Goal: Task Accomplishment & Management: Manage account settings

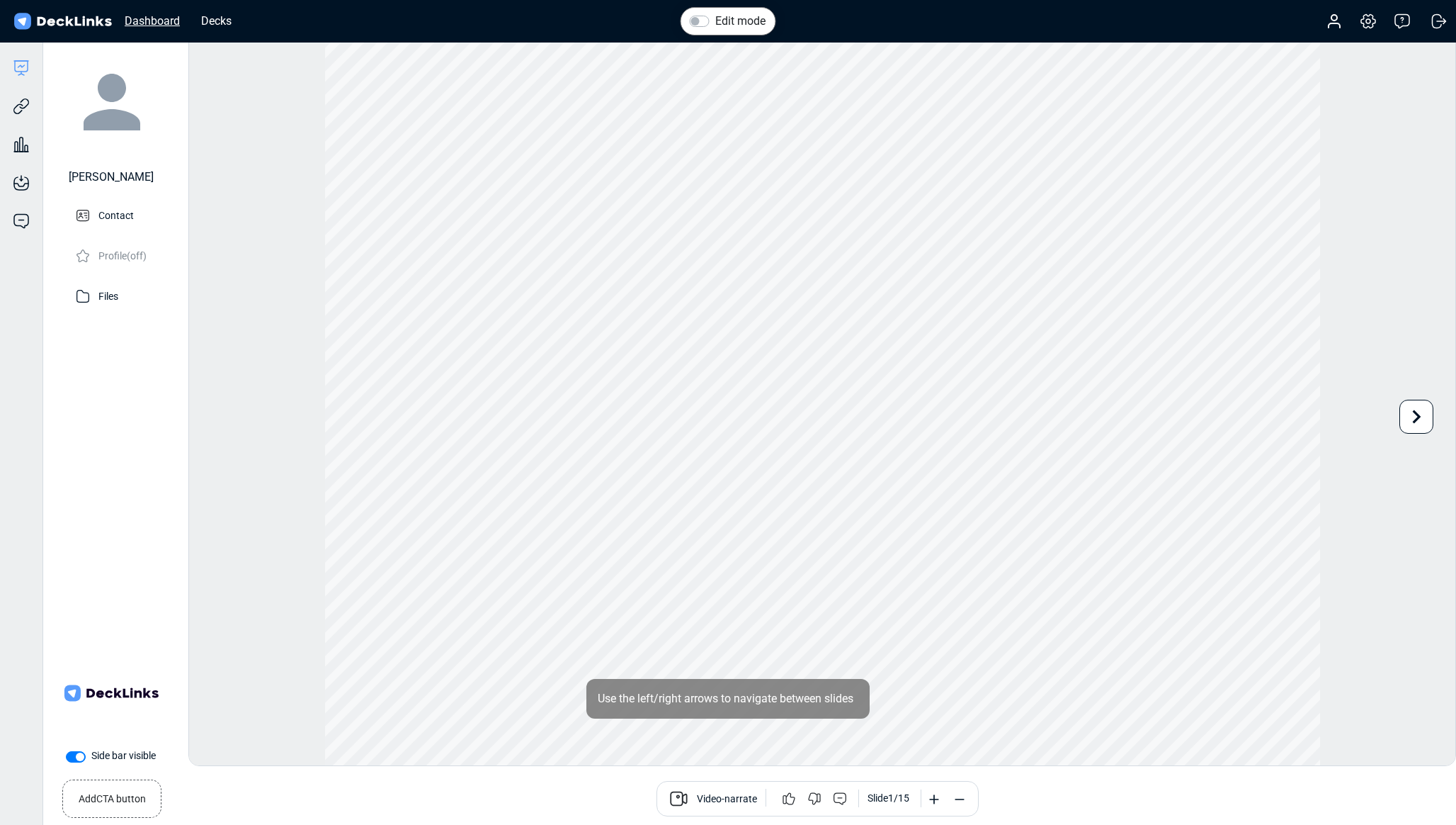
click at [142, 20] on div "Dashboard" at bounding box center [152, 20] width 69 height 18
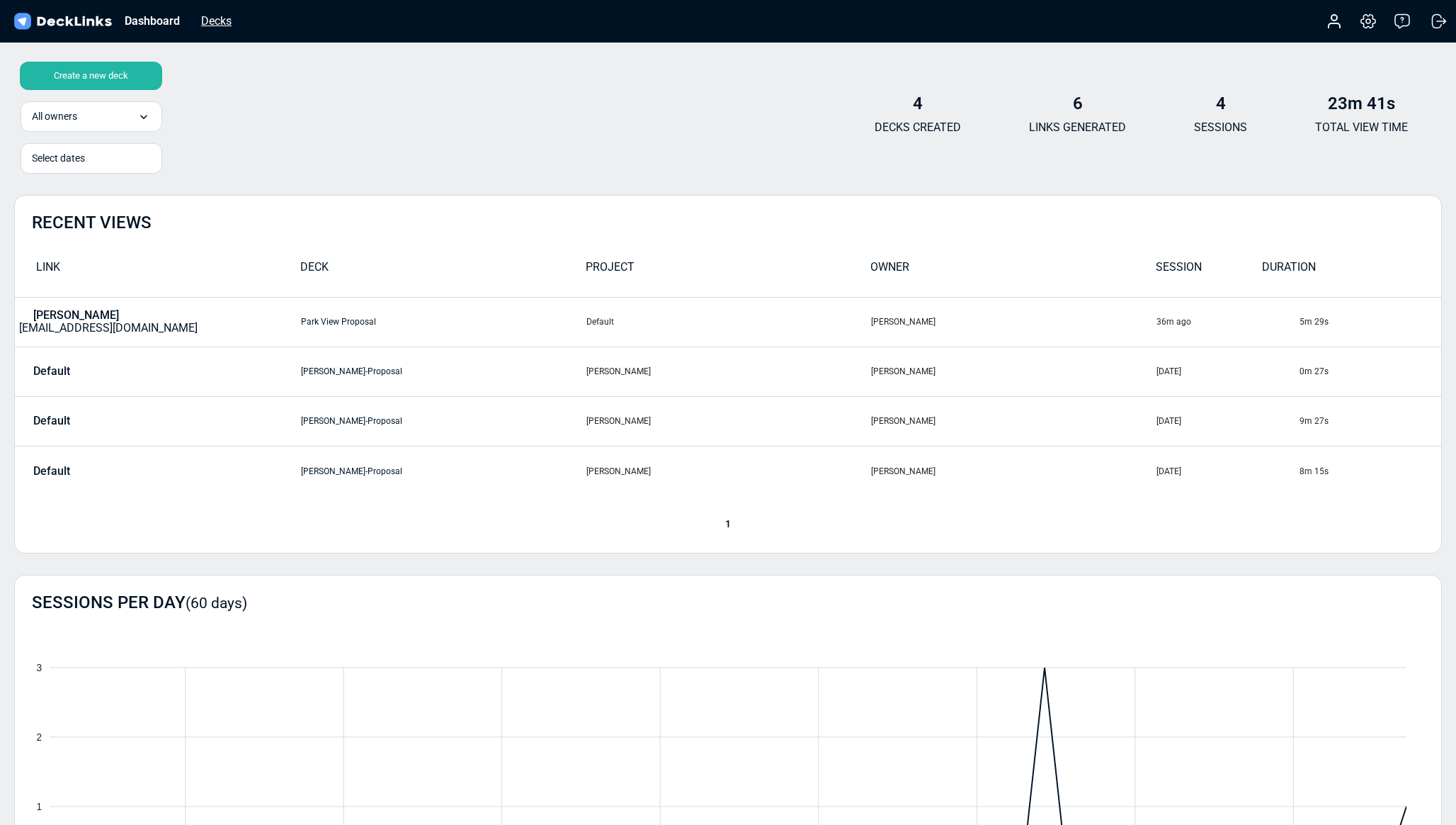
click at [223, 18] on div "Decks" at bounding box center [216, 20] width 45 height 18
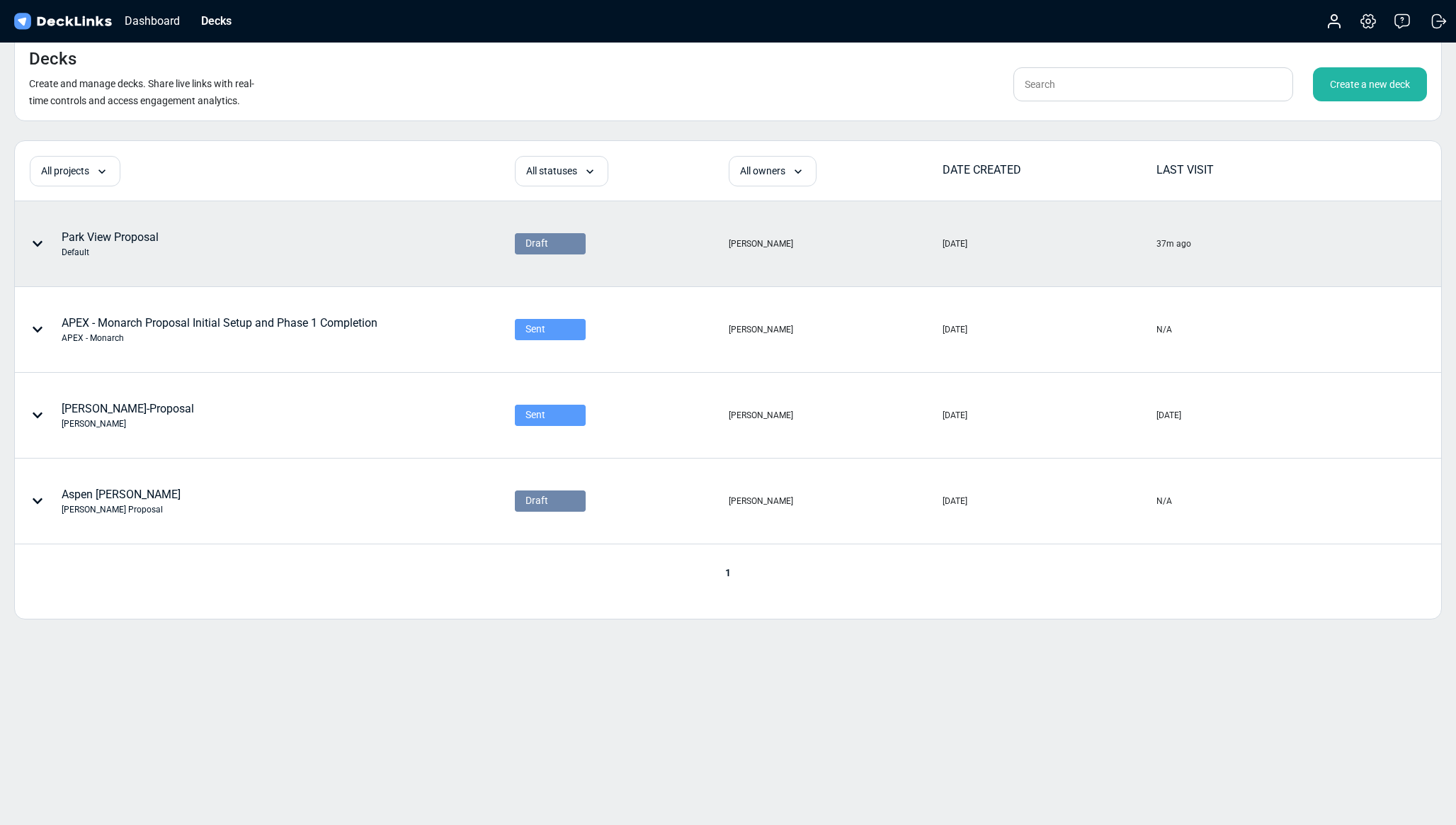
click at [559, 248] on div "Draft" at bounding box center [550, 244] width 50 height 15
click at [538, 283] on span "Sent" at bounding box center [534, 283] width 17 height 13
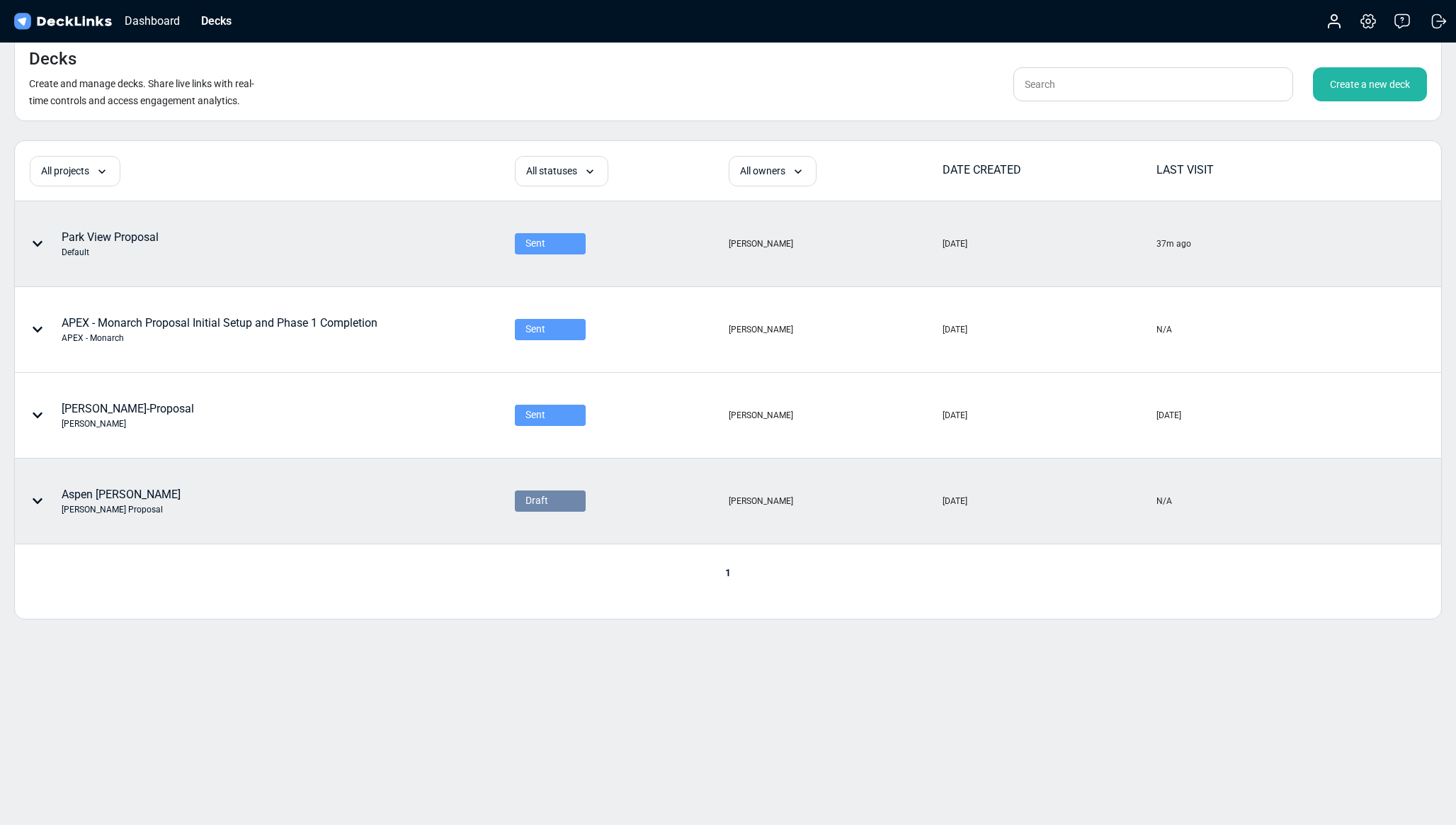
click at [36, 501] on icon at bounding box center [38, 501] width 10 height 6
click at [415, 625] on div at bounding box center [728, 412] width 1456 height 825
click at [140, 19] on div "Dashboard" at bounding box center [152, 20] width 69 height 18
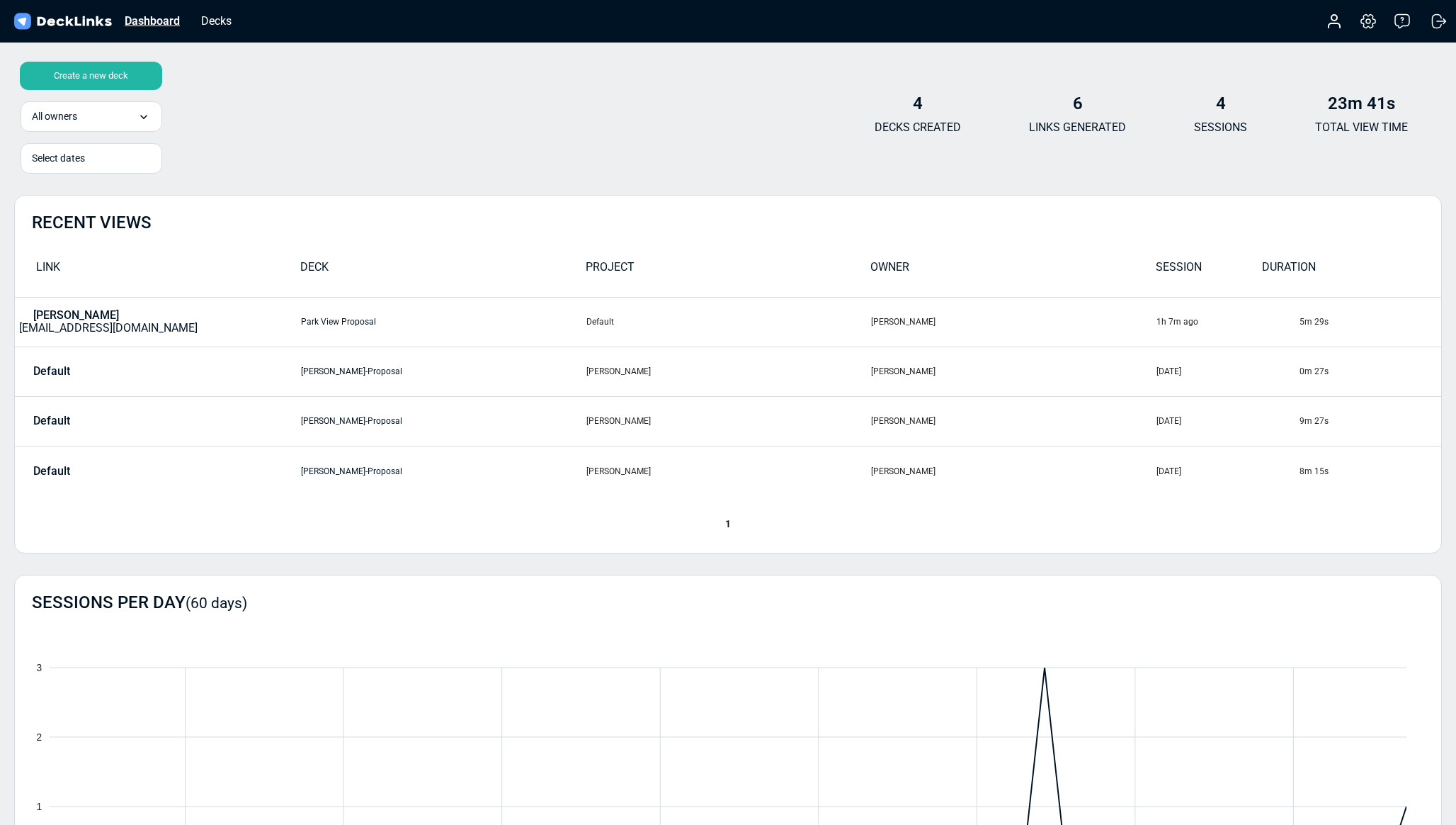
click at [134, 20] on div "Dashboard" at bounding box center [152, 20] width 69 height 18
click at [322, 122] on div "Create a new deck All owners 1 result available. Select is focused , press Down…" at bounding box center [728, 120] width 1428 height 85
click at [233, 21] on div "Decks" at bounding box center [216, 20] width 45 height 18
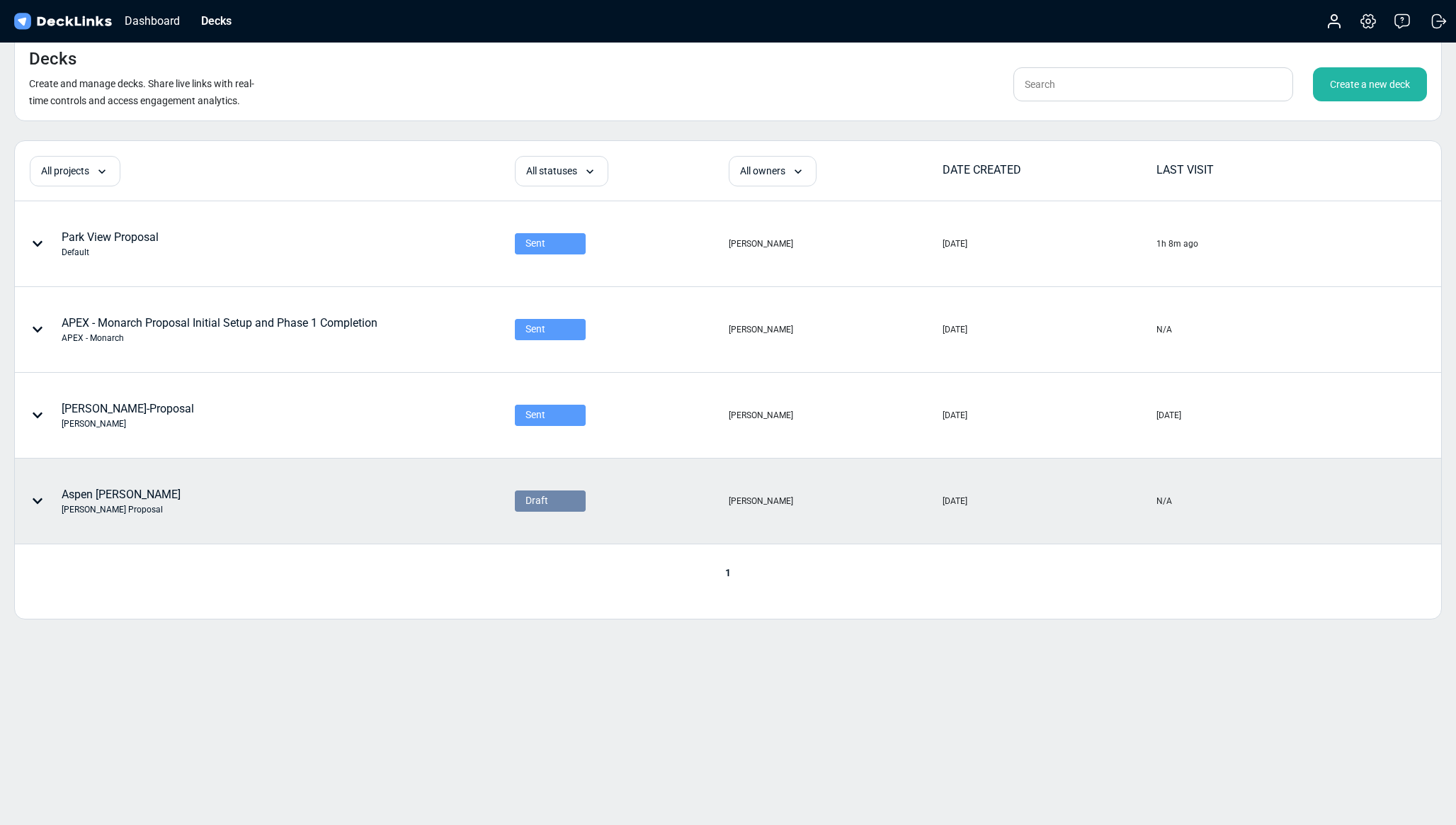
click at [37, 501] on icon at bounding box center [37, 500] width 11 height 11
click at [114, 610] on div "Delete" at bounding box center [121, 608] width 117 height 29
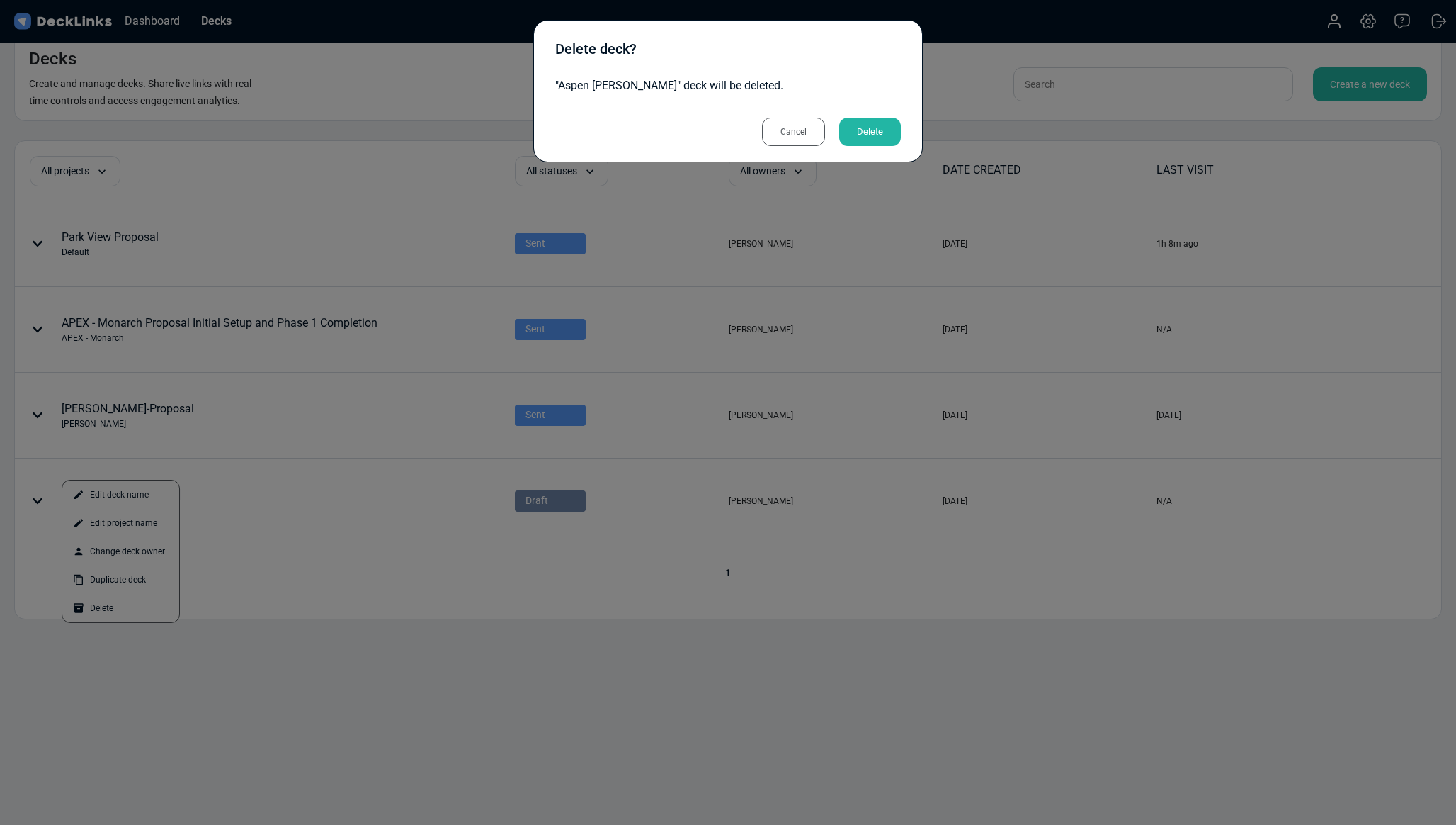
click at [857, 138] on div "Delete" at bounding box center [870, 132] width 62 height 29
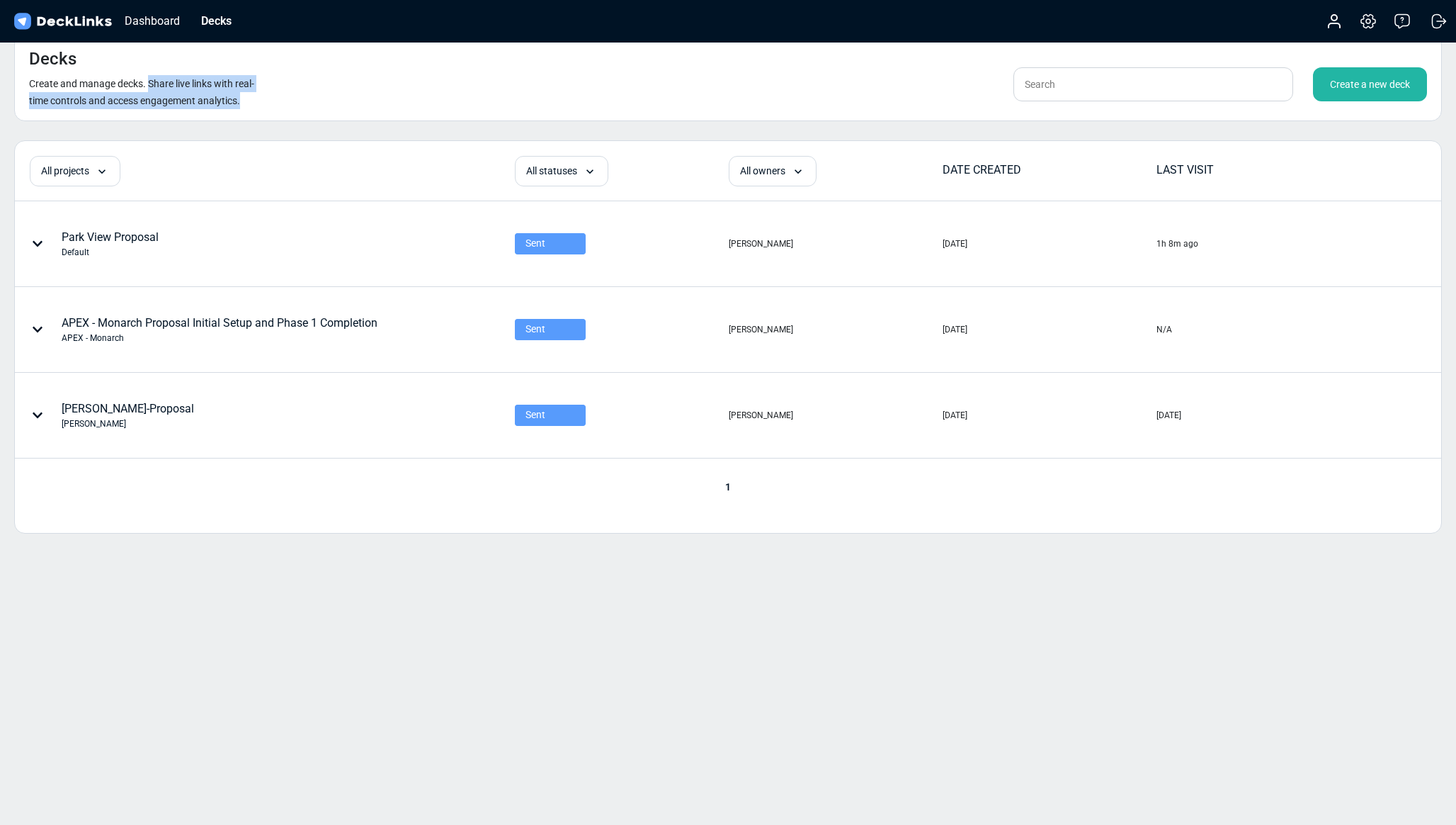
drag, startPoint x: 152, startPoint y: 85, endPoint x: 264, endPoint y: 97, distance: 112.6
click at [290, 100] on div "Decks Create and manage decks. Share live links with real-time controls and acc…" at bounding box center [728, 77] width 1428 height 87
click at [205, 98] on small "Create and manage decks. Share live links with real-time controls and access en…" at bounding box center [141, 92] width 225 height 29
